Goal: Task Accomplishment & Management: Manage account settings

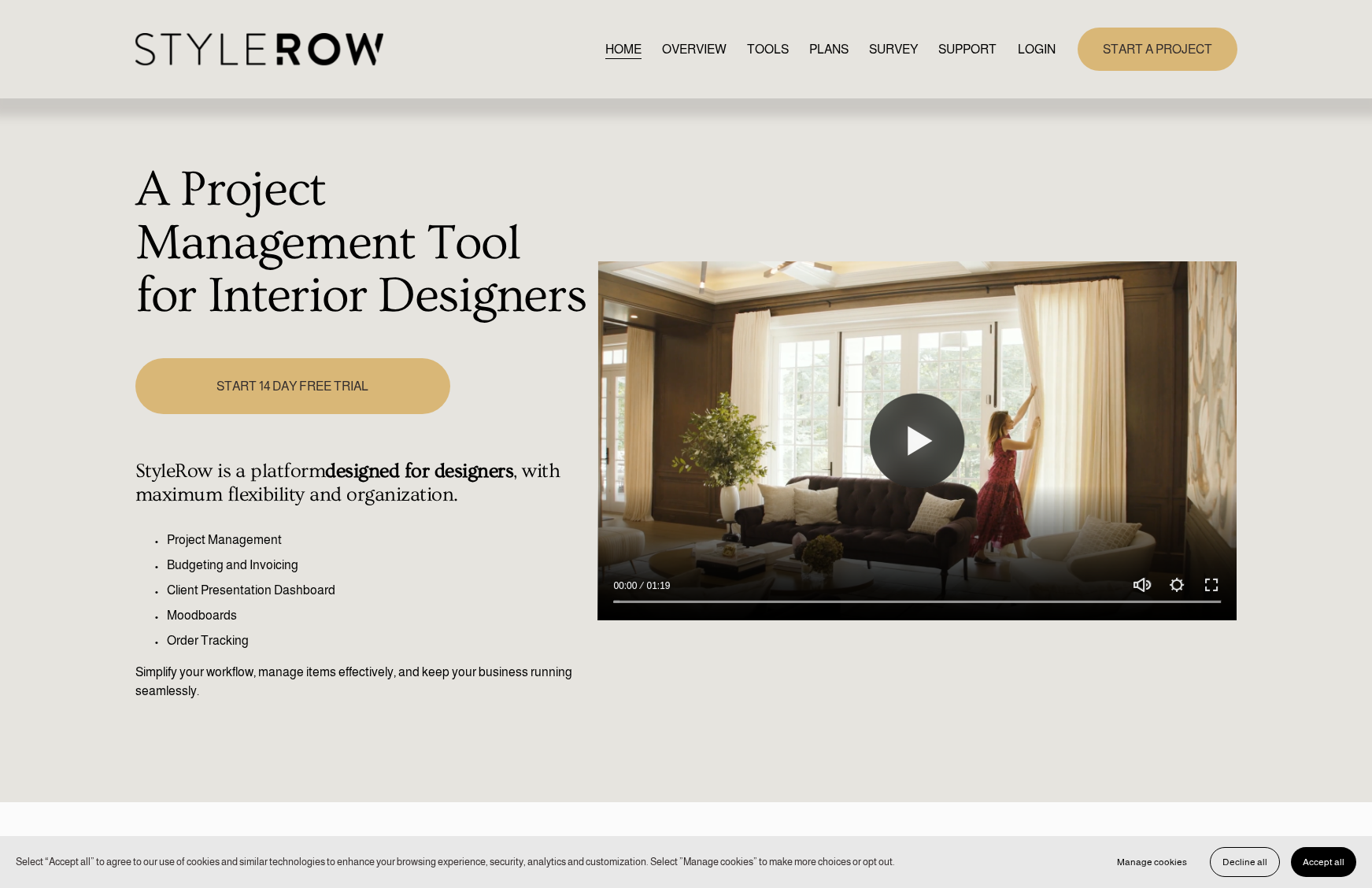
click at [1026, 51] on link "LOGIN" at bounding box center [1036, 49] width 38 height 21
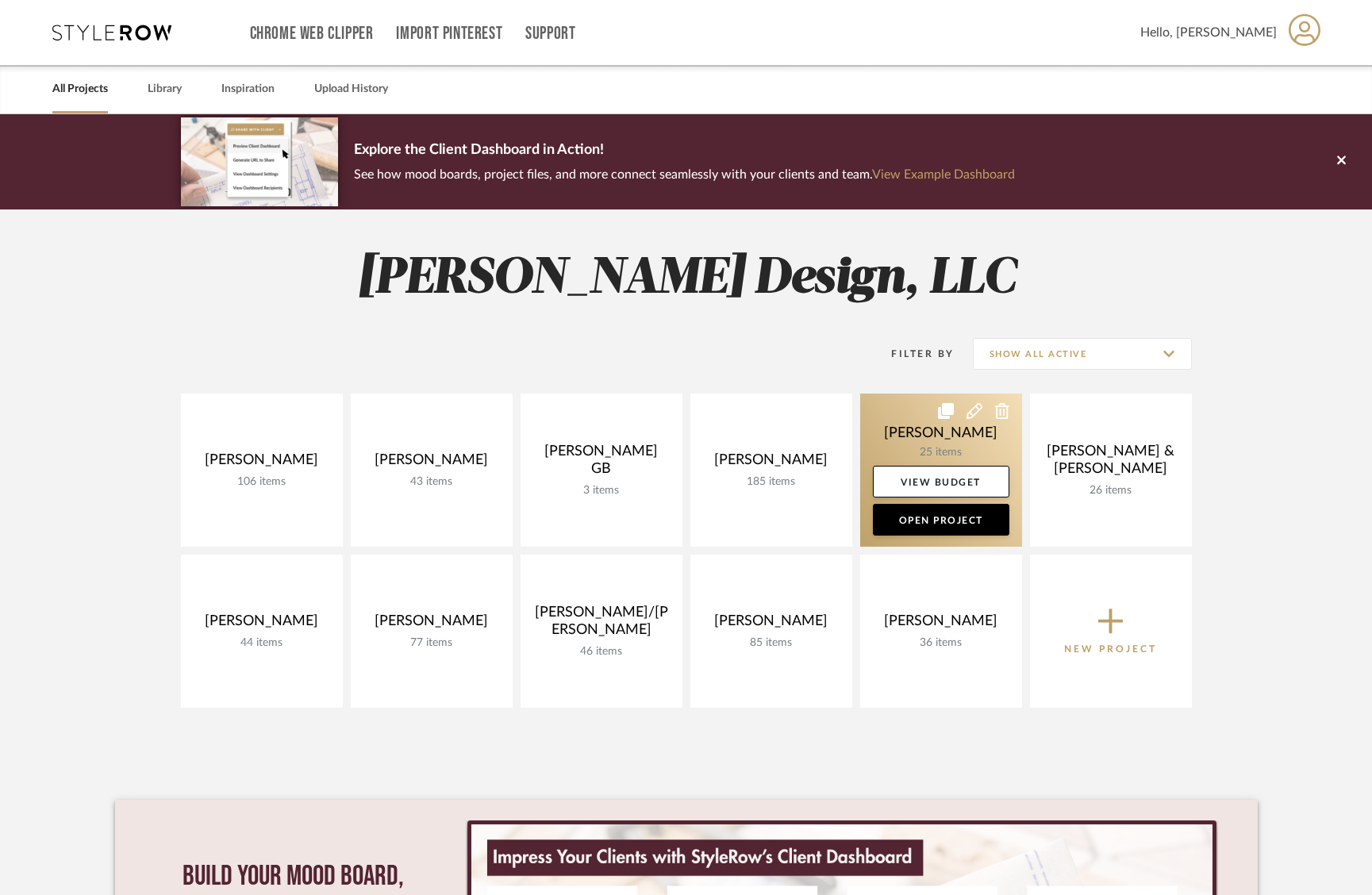
click at [933, 434] on link at bounding box center [941, 469] width 162 height 153
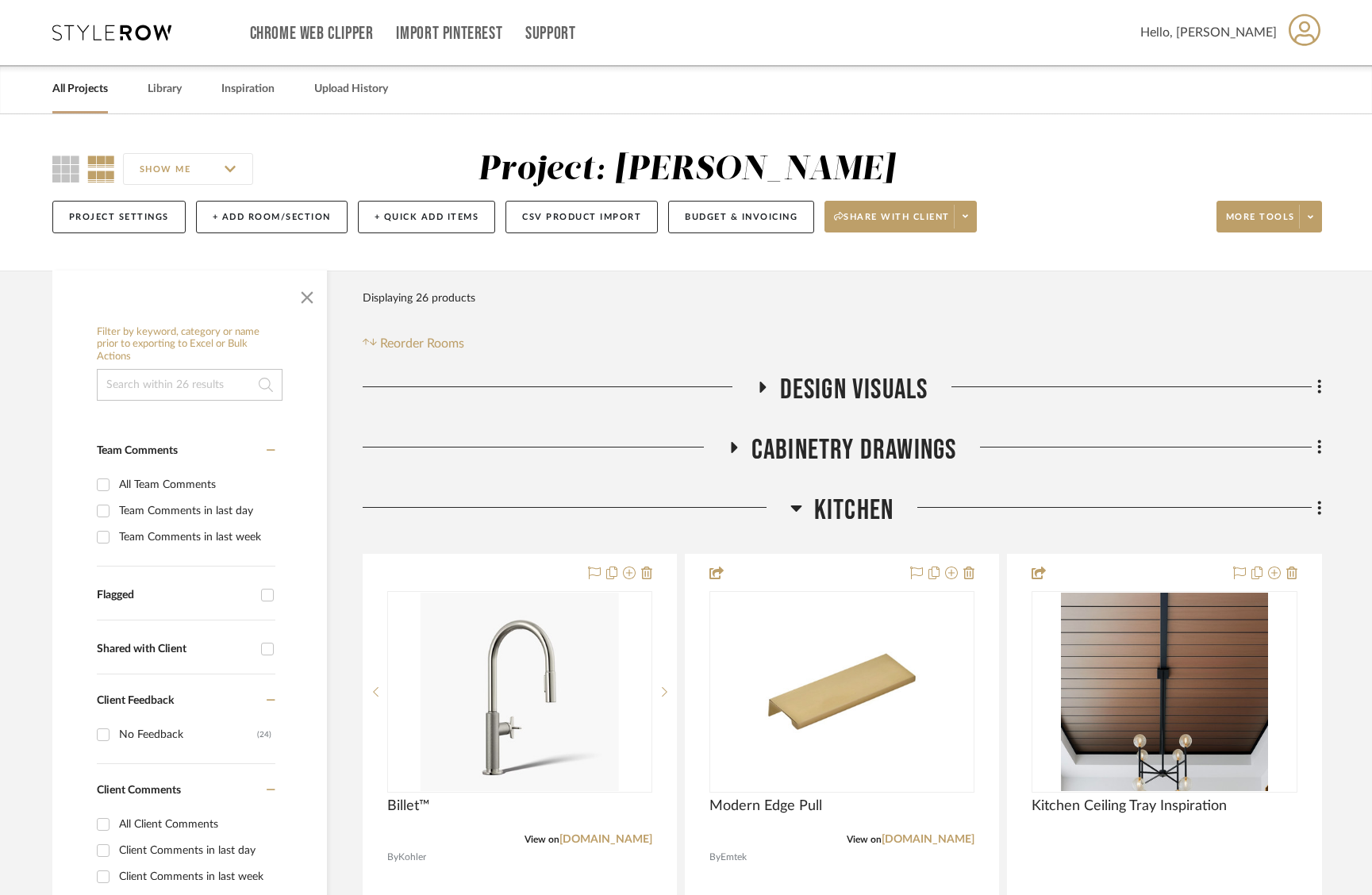
click at [734, 446] on icon at bounding box center [734, 447] width 6 height 11
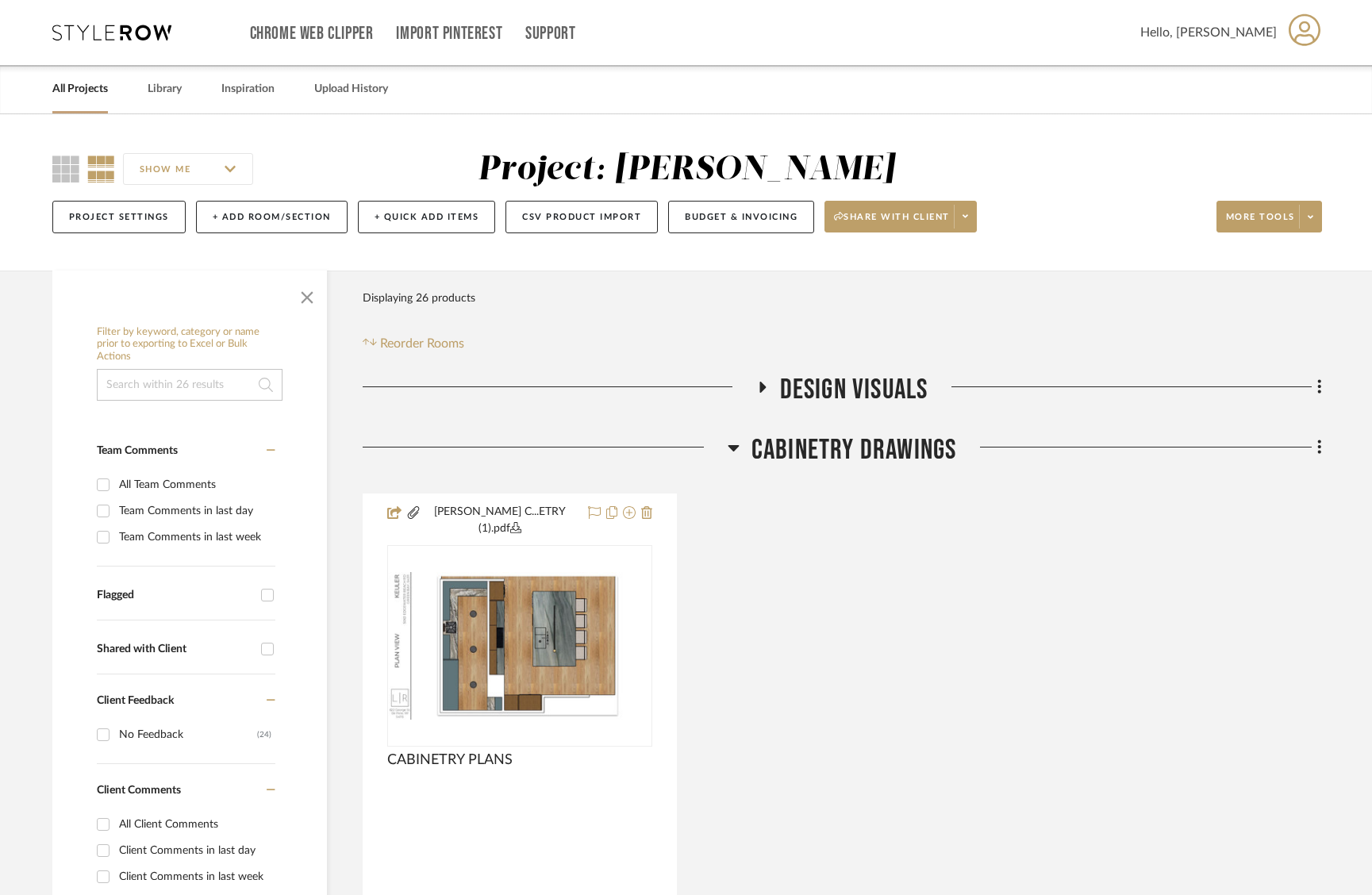
click at [759, 386] on icon at bounding box center [762, 387] width 6 height 11
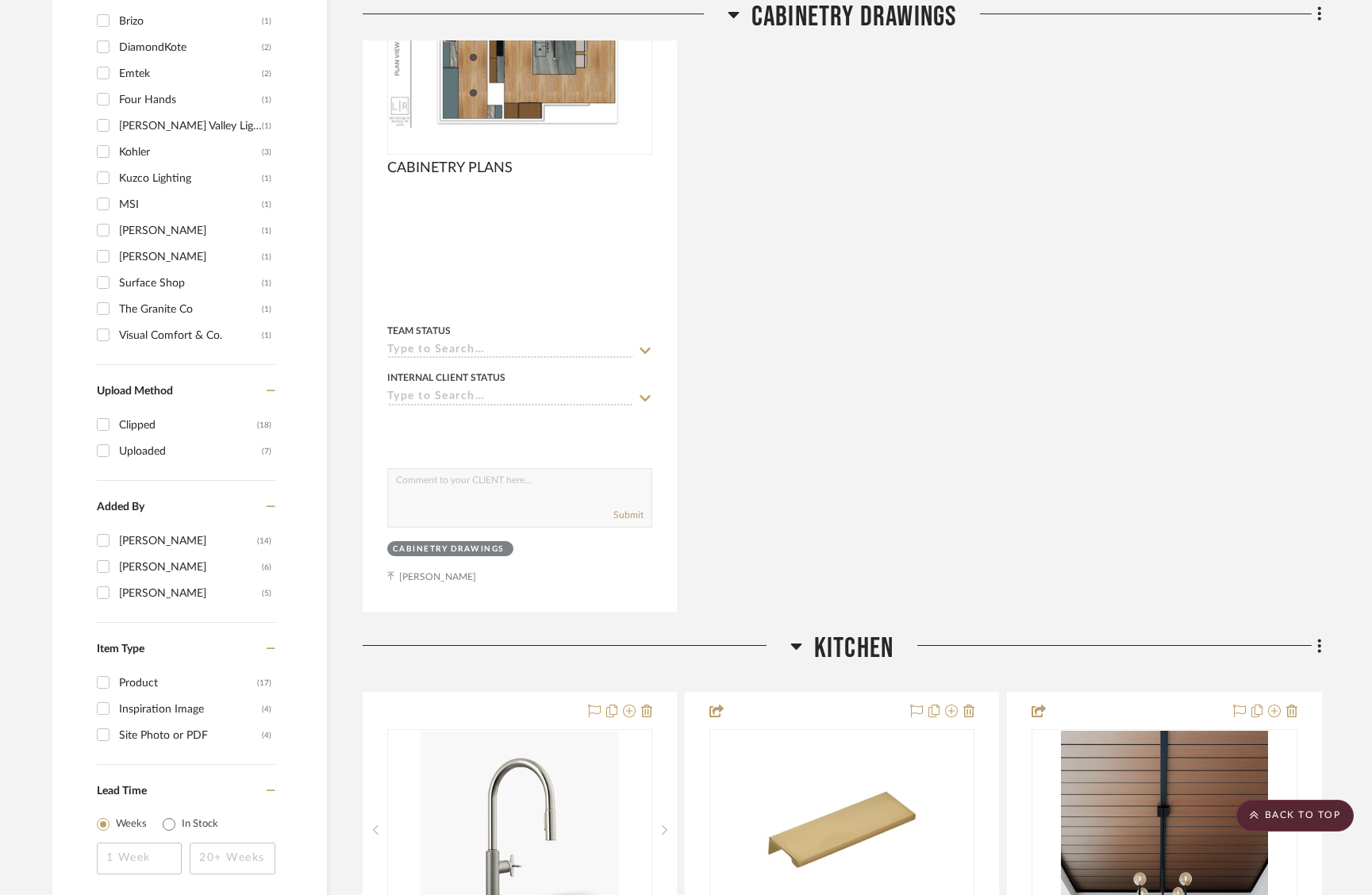
scroll to position [1646, 0]
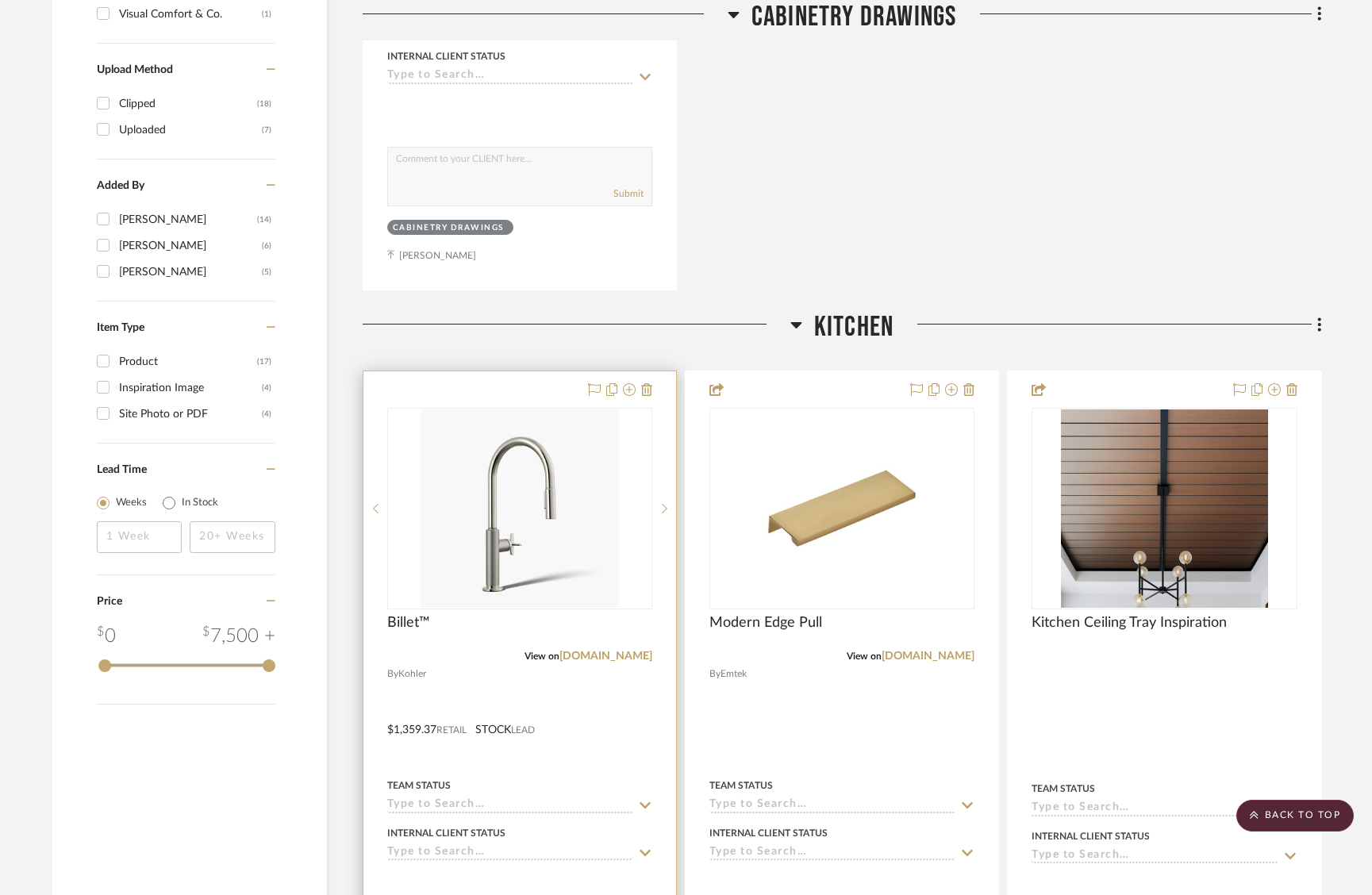
click at [474, 371] on div at bounding box center [519, 720] width 313 height 697
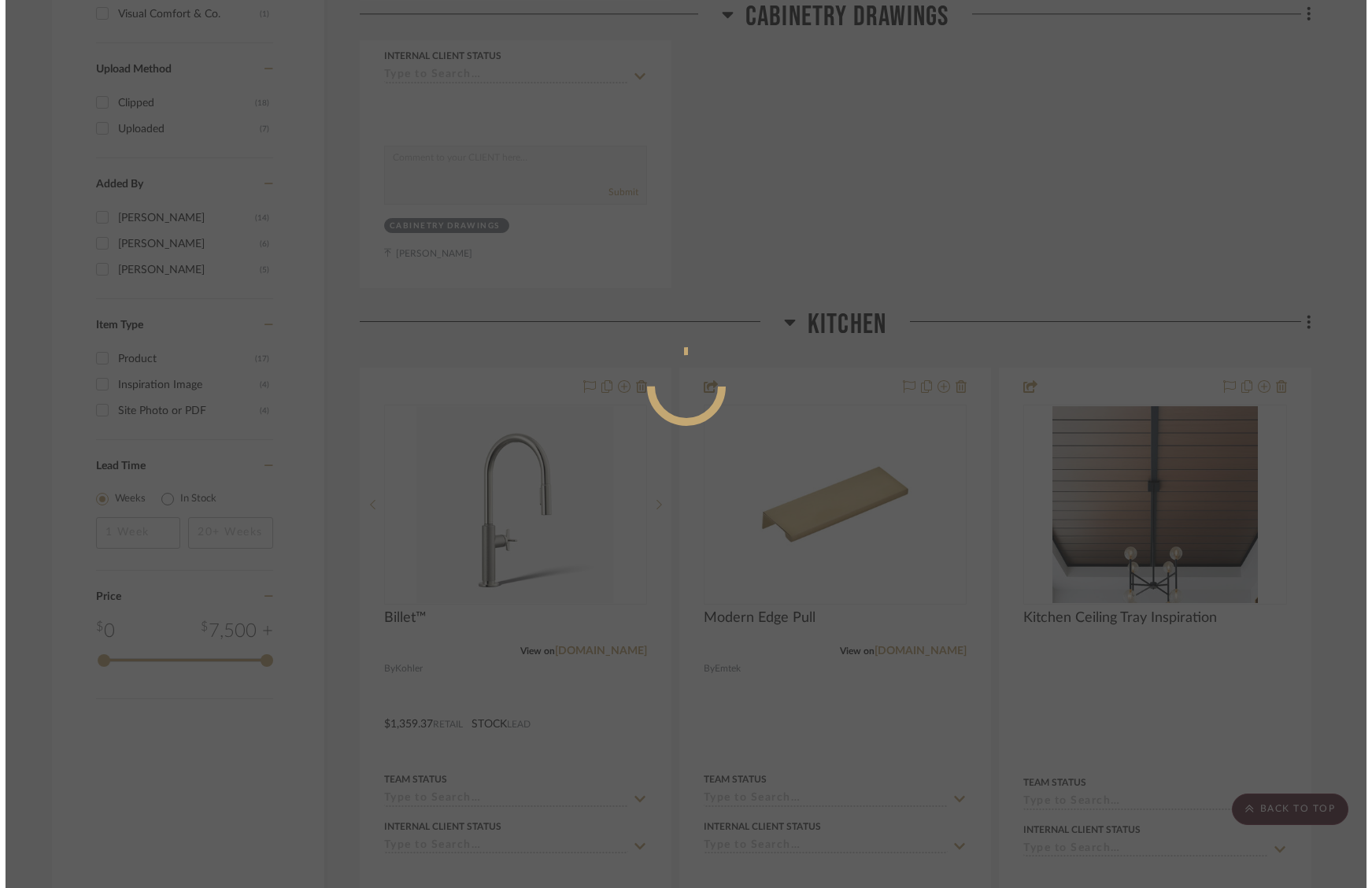
scroll to position [0, 0]
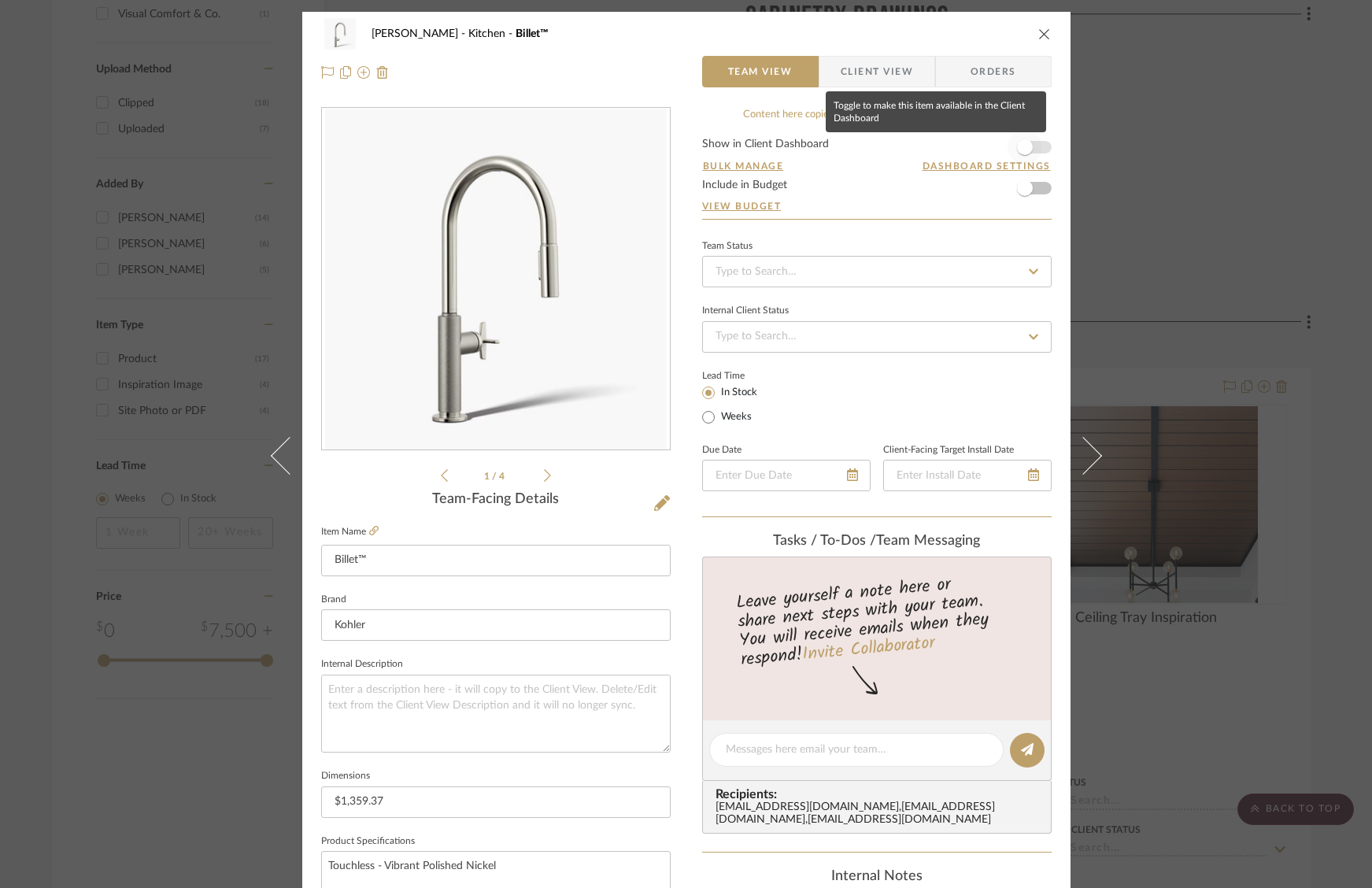
click at [1027, 147] on span "button" at bounding box center [1025, 148] width 35 height 35
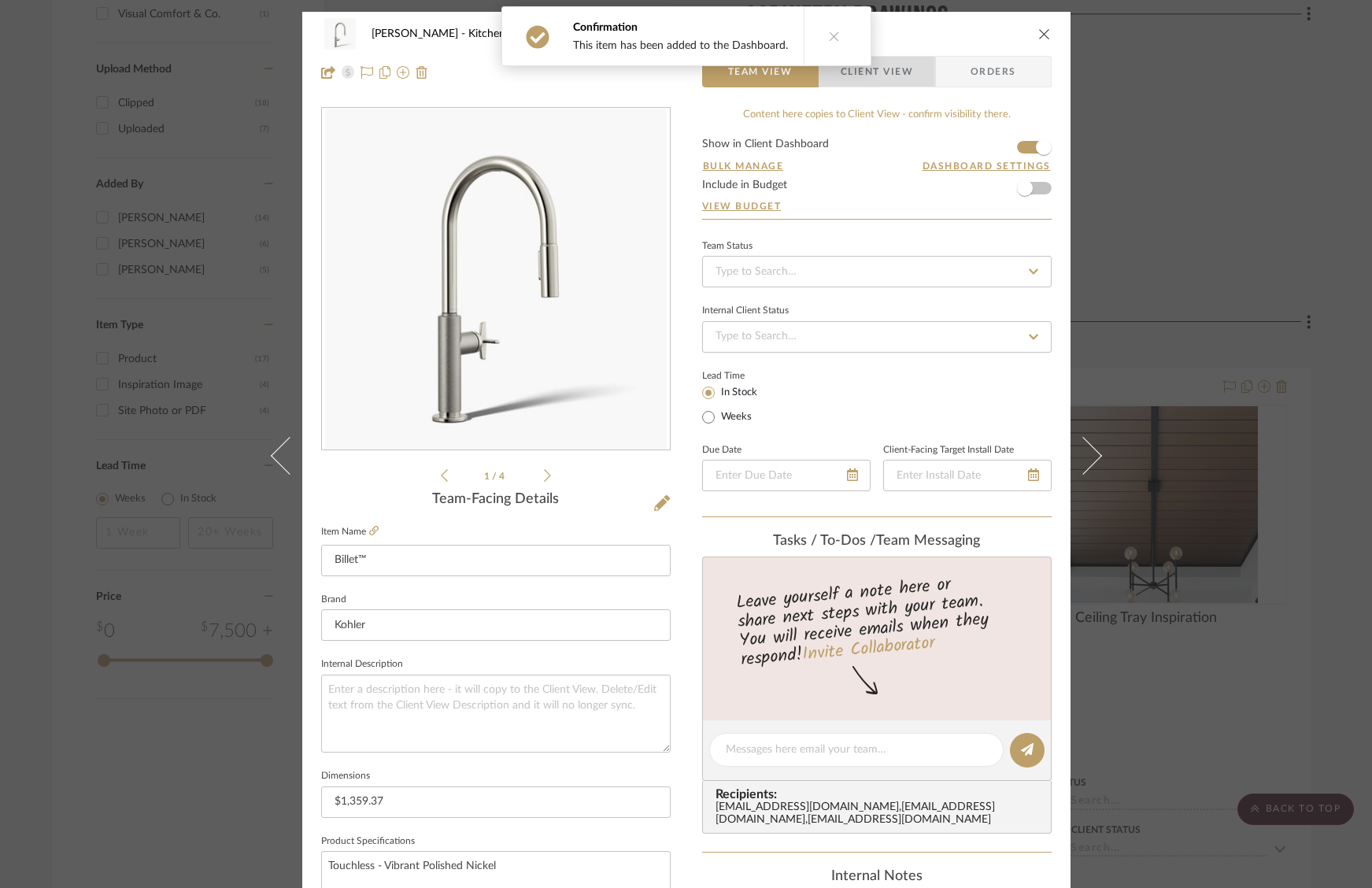
drag, startPoint x: 882, startPoint y: 72, endPoint x: 978, endPoint y: 97, distance: 99.2
click at [883, 72] on span "Client View" at bounding box center [876, 71] width 72 height 32
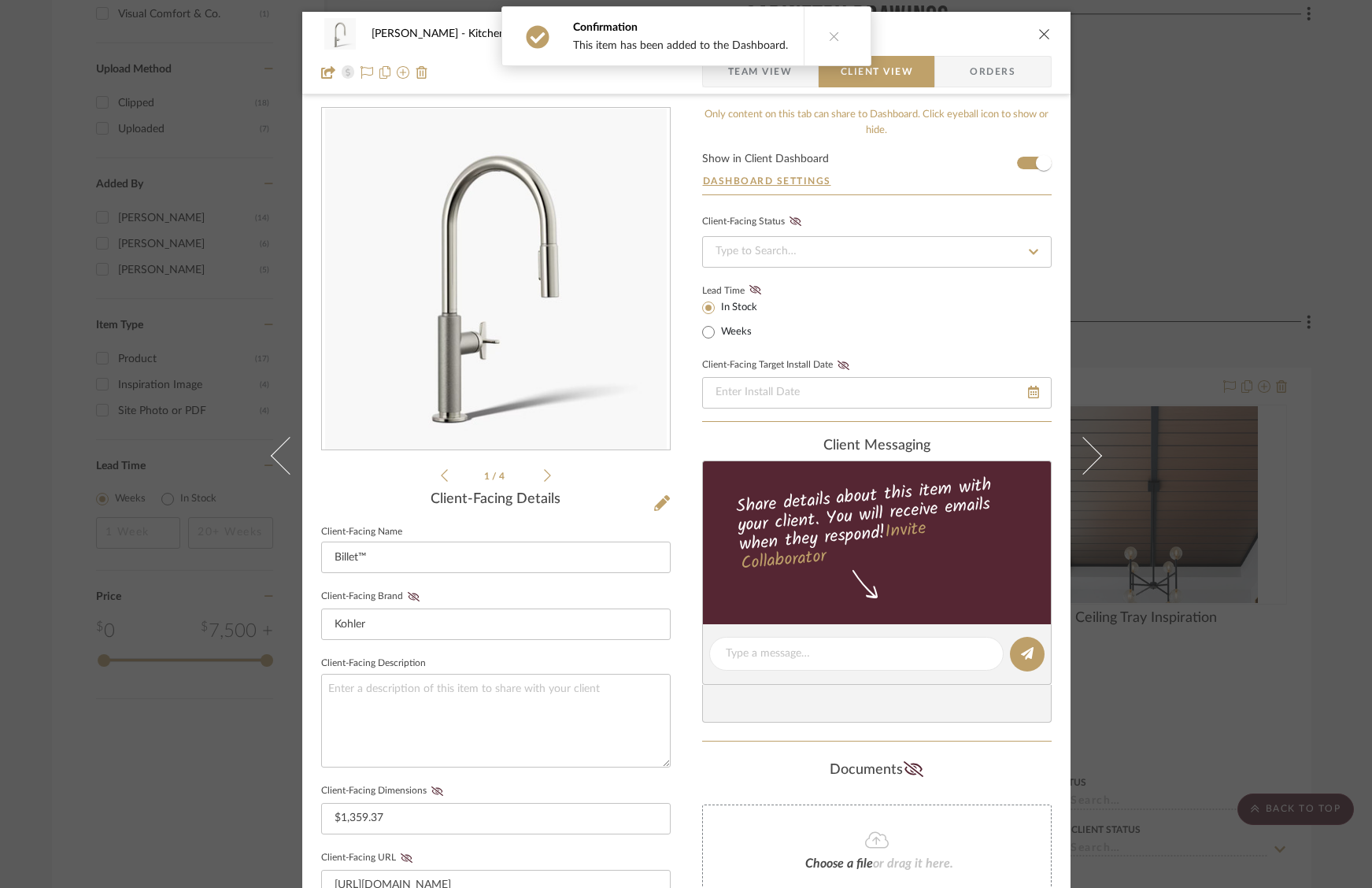
scroll to position [167, 0]
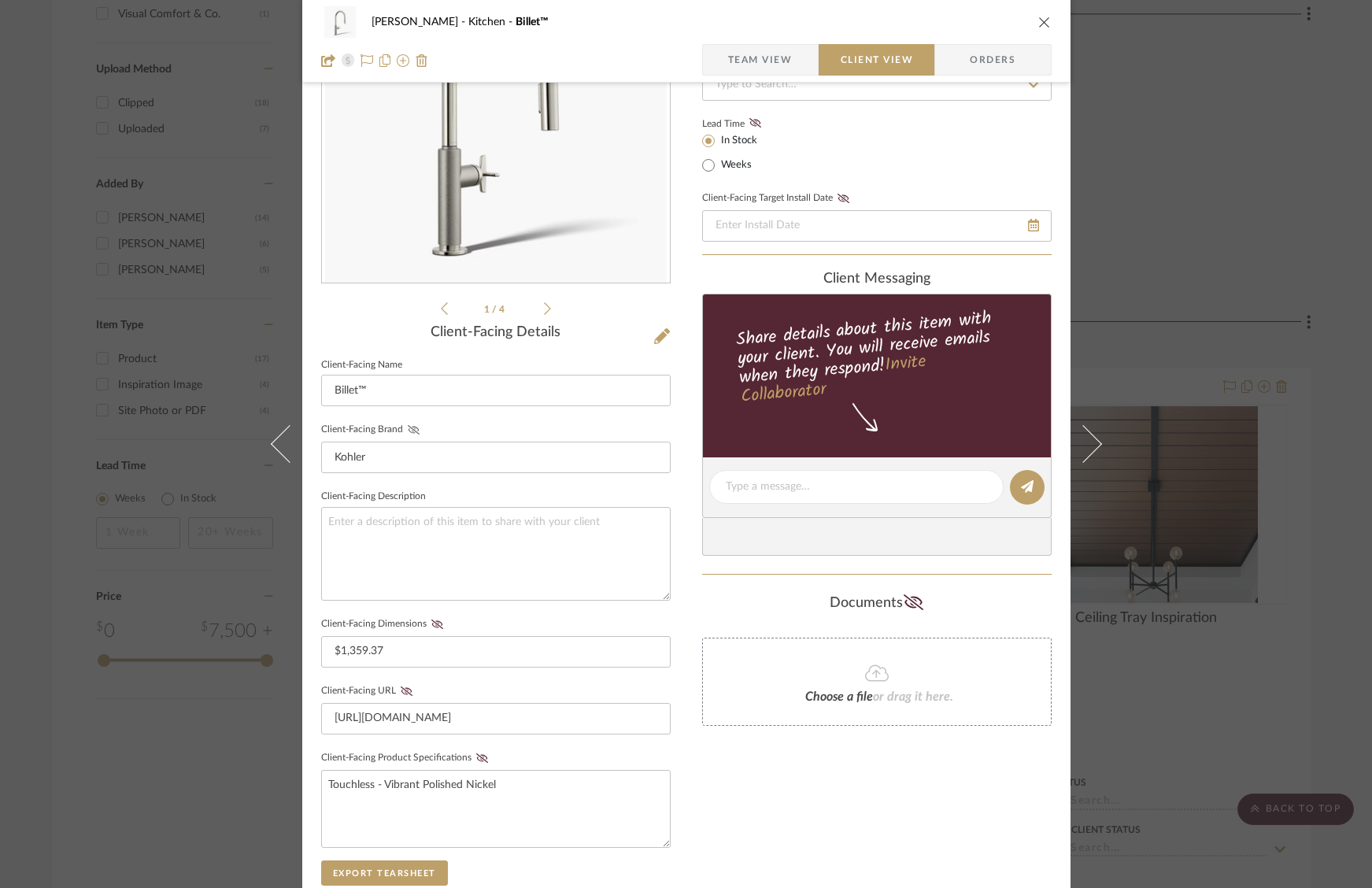
click at [408, 429] on icon at bounding box center [413, 430] width 12 height 10
click at [432, 620] on icon at bounding box center [437, 625] width 12 height 10
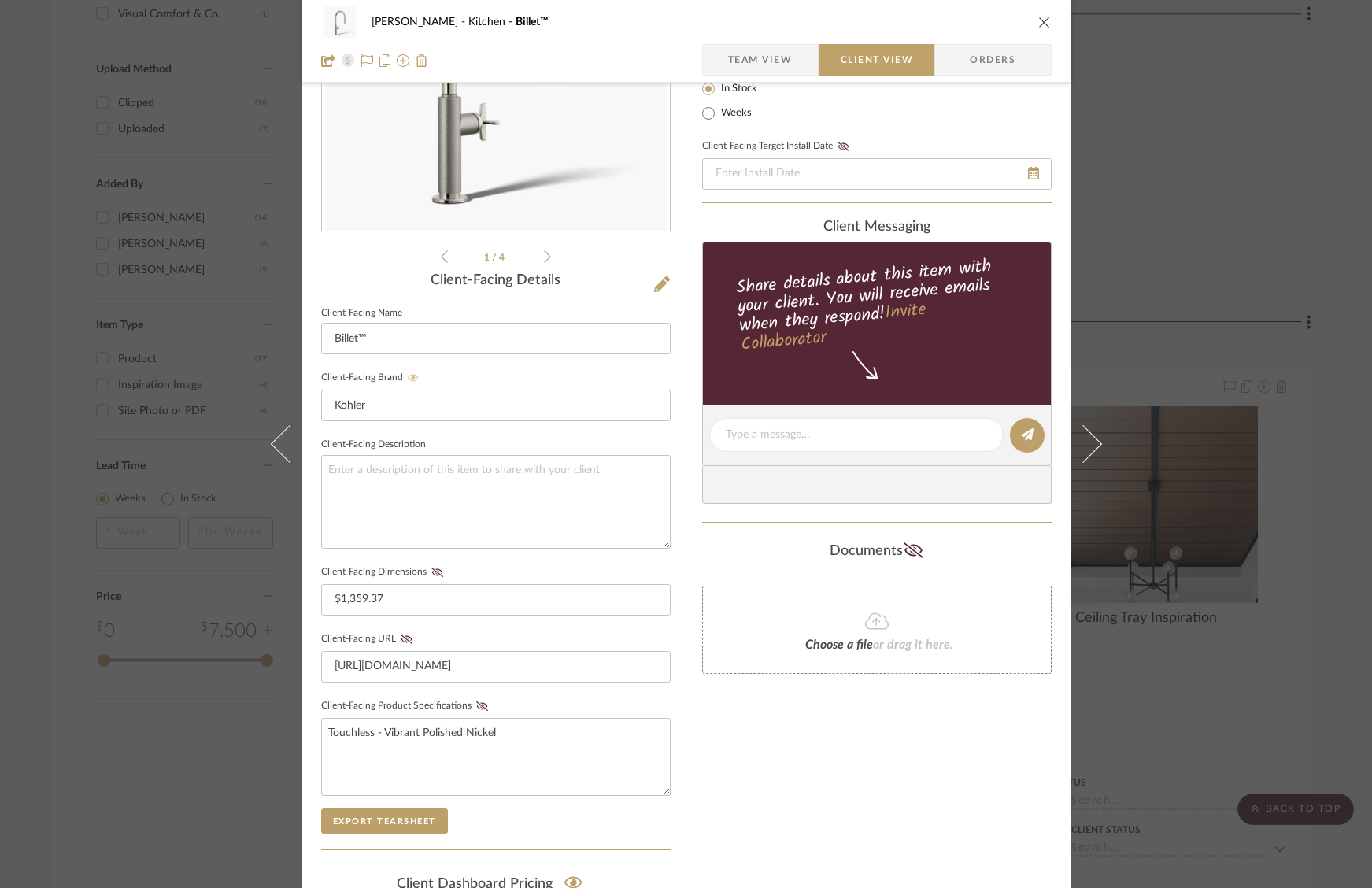
scroll to position [306, 0]
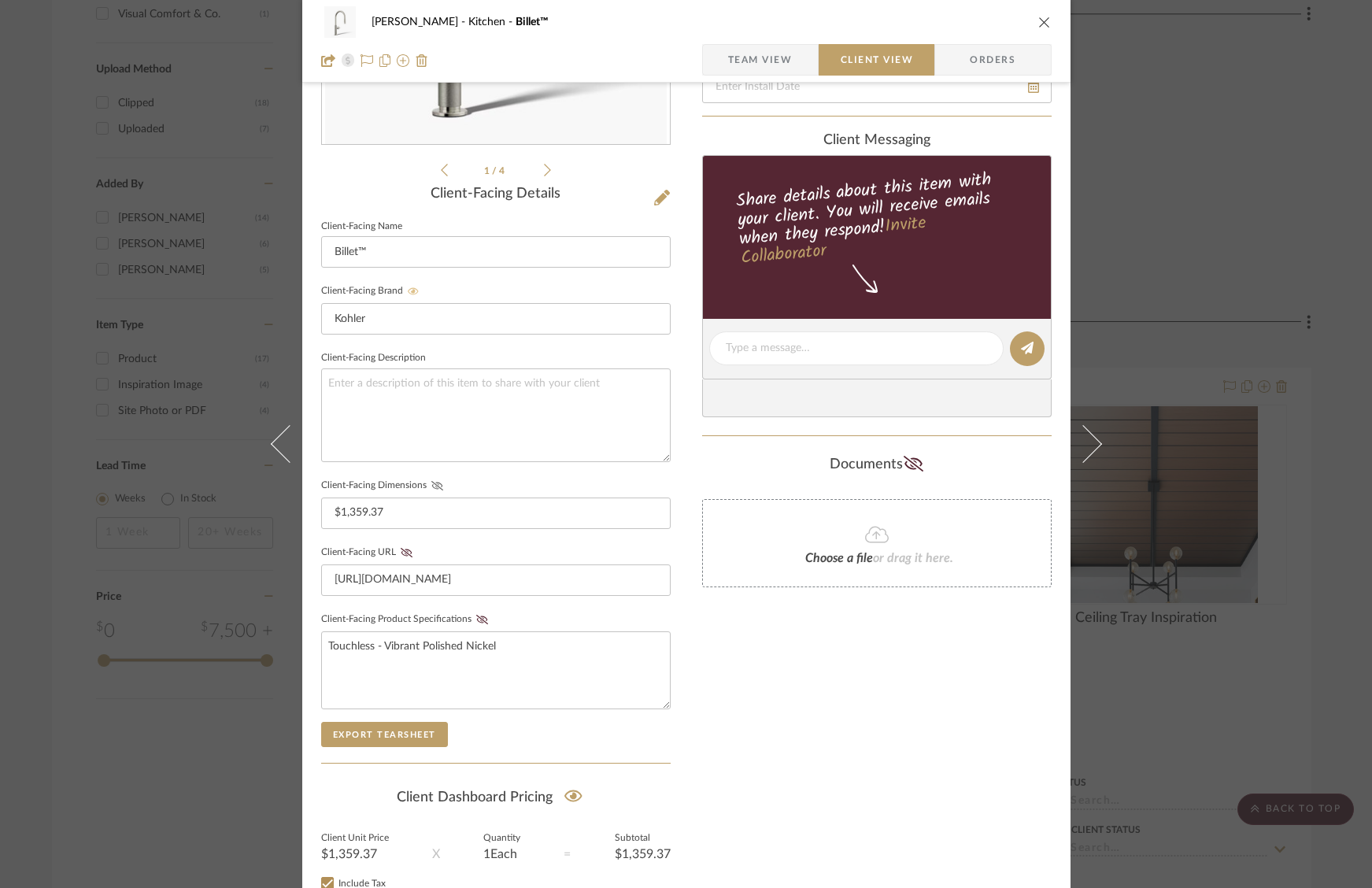
click at [432, 482] on icon at bounding box center [437, 486] width 12 height 10
click at [434, 480] on icon at bounding box center [437, 485] width 12 height 10
click at [475, 615] on icon at bounding box center [481, 619] width 12 height 10
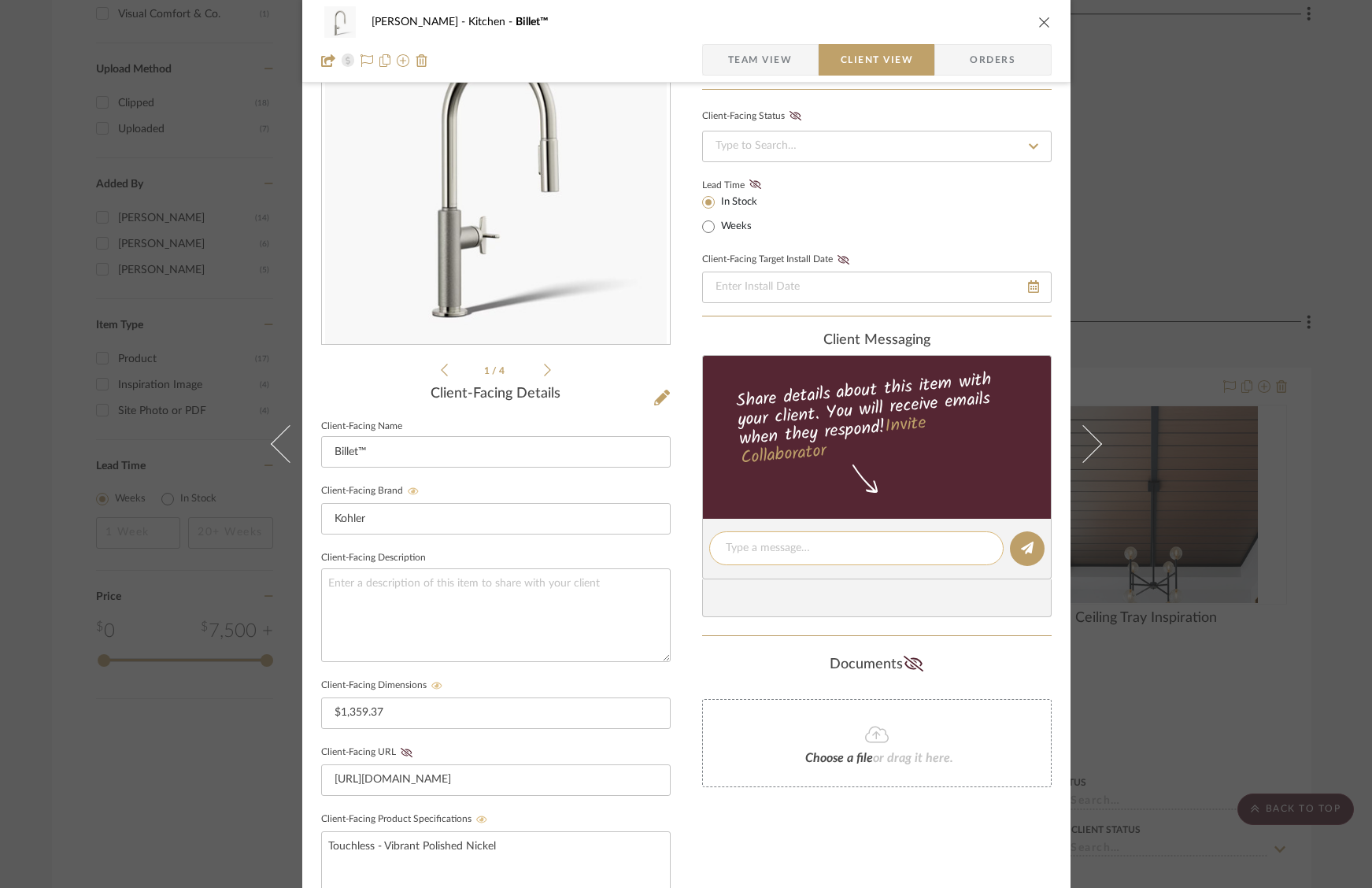
scroll to position [0, 0]
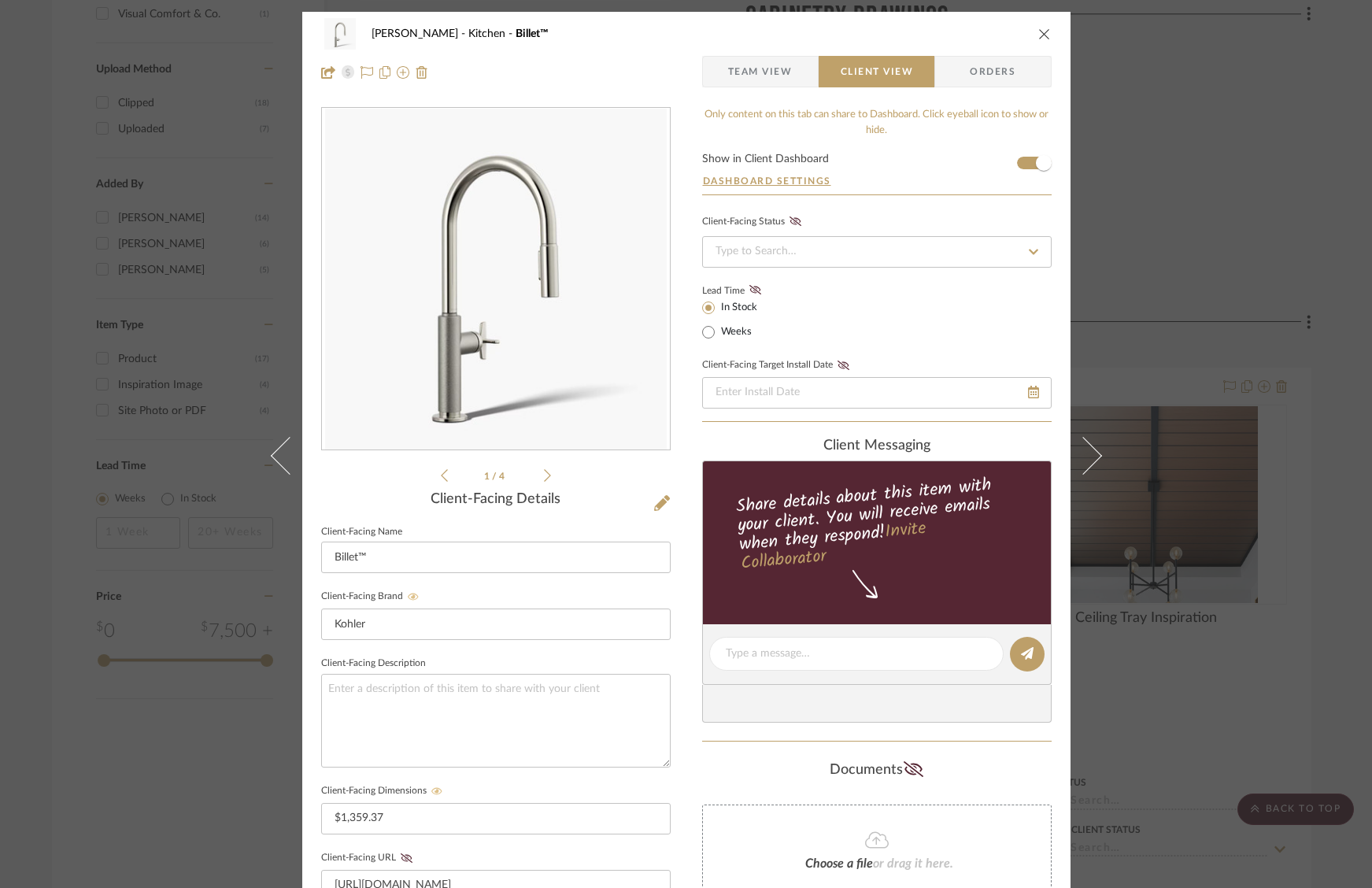
drag, startPoint x: 1035, startPoint y: 32, endPoint x: 1039, endPoint y: 45, distance: 13.6
click at [1038, 32] on icon "close" at bounding box center [1044, 34] width 13 height 13
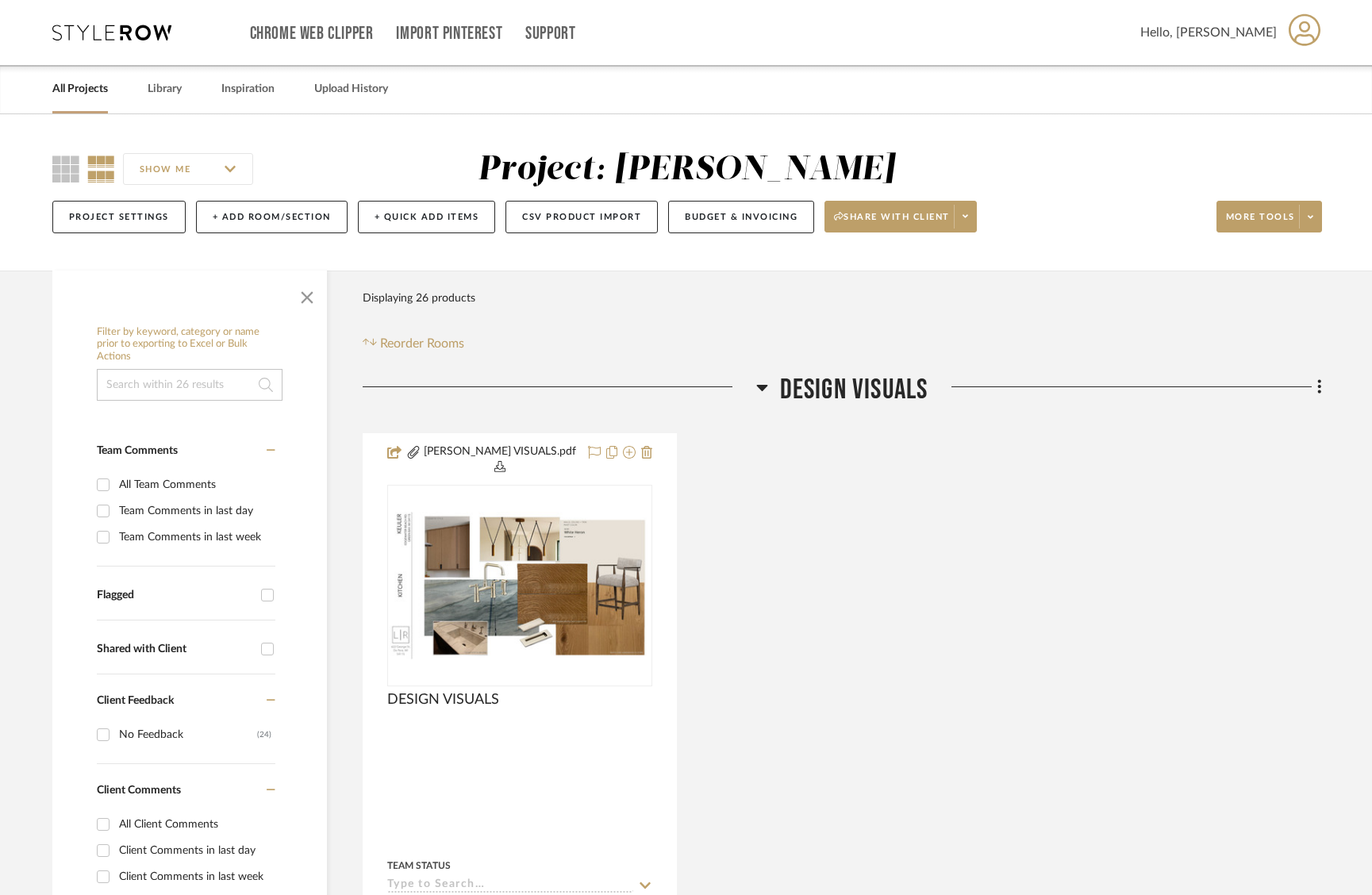
scroll to position [54, 0]
